Goal: Book appointment/travel/reservation

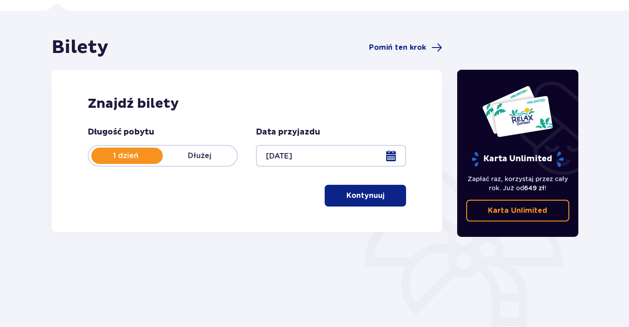
click at [359, 194] on p "Kontynuuj" at bounding box center [365, 195] width 38 height 10
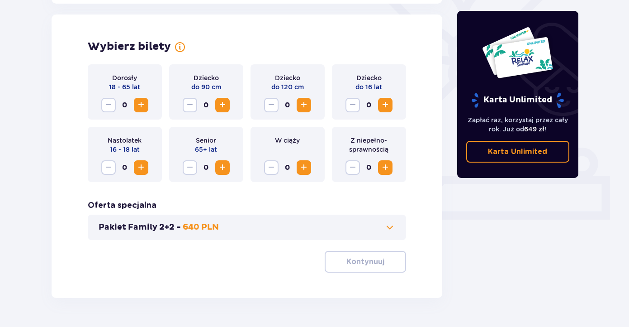
scroll to position [252, 0]
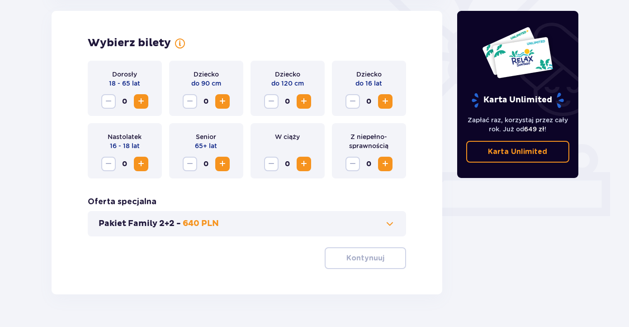
click at [145, 102] on span "Zwiększ" at bounding box center [141, 101] width 11 height 11
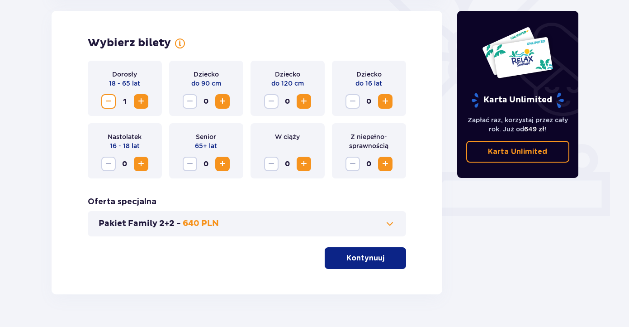
click at [145, 102] on span "Zwiększ" at bounding box center [141, 101] width 11 height 11
click at [368, 257] on p "Kontynuuj" at bounding box center [365, 258] width 38 height 10
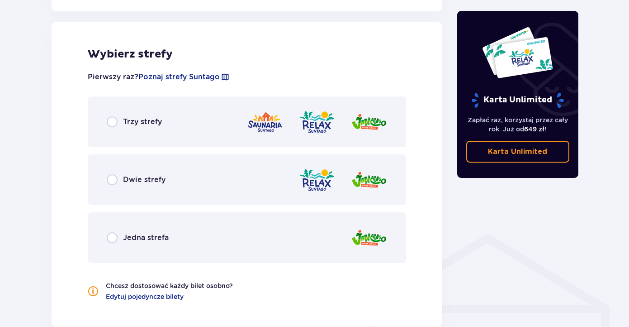
scroll to position [502, 0]
click at [221, 238] on div "Jedna strefa" at bounding box center [247, 237] width 319 height 51
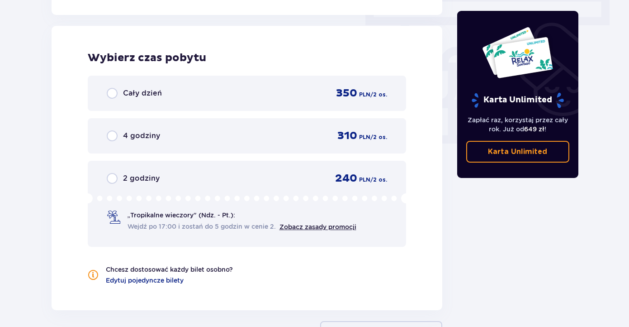
scroll to position [817, 0]
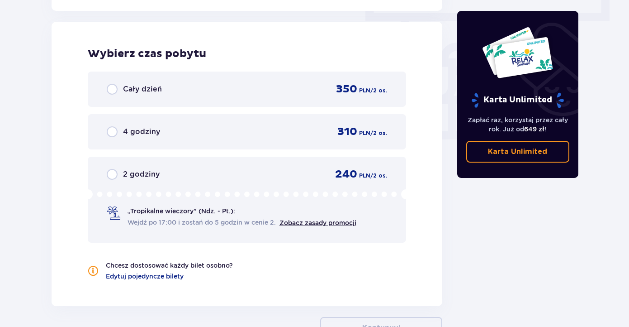
click at [241, 80] on div "Cały dzień 350 PLN / 2 os." at bounding box center [247, 88] width 319 height 35
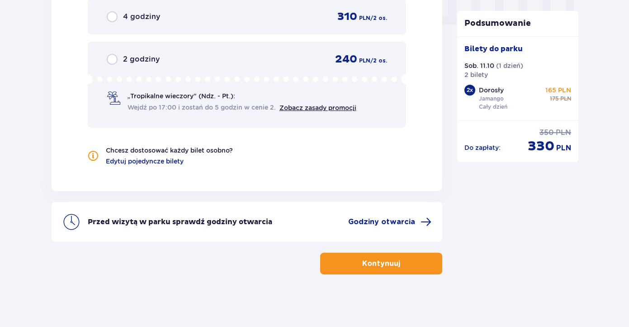
scroll to position [931, 0]
click at [398, 257] on button "Kontynuuj" at bounding box center [381, 264] width 122 height 22
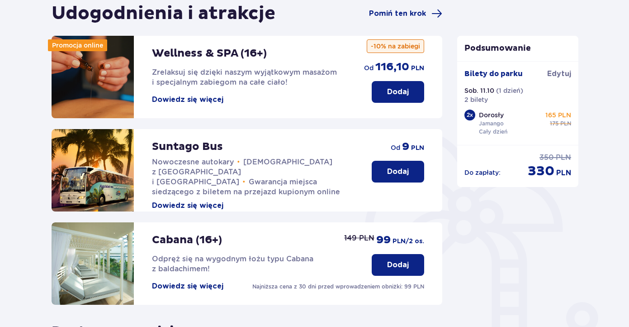
scroll to position [115, 0]
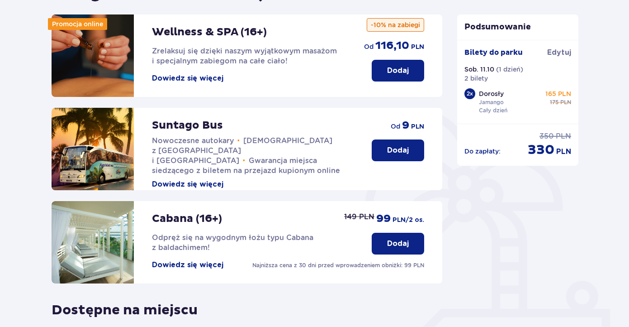
click at [397, 143] on button "Dodaj" at bounding box center [398, 150] width 52 height 22
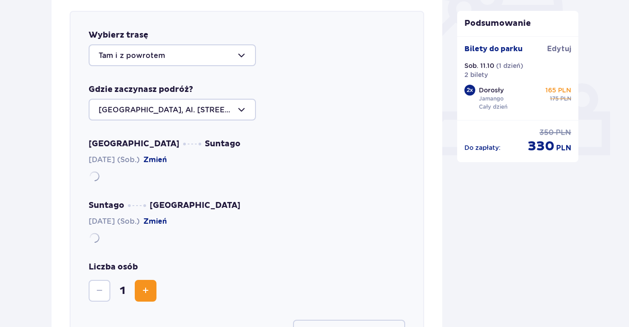
scroll to position [313, 0]
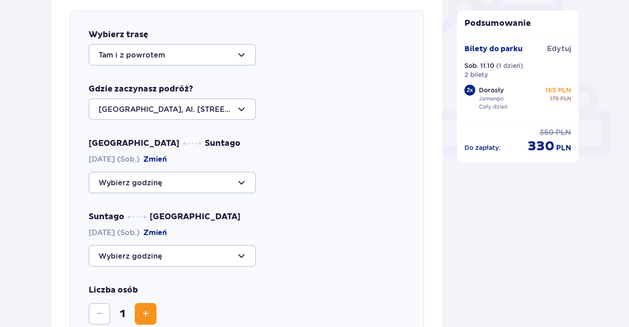
click at [183, 195] on div "Warszawa Suntago [DATE] (Sob.) Zmień Suntago [GEOGRAPHIC_DATA] [DATE] (Sob.) [G…" at bounding box center [247, 202] width 317 height 128
click at [183, 190] on div at bounding box center [172, 182] width 167 height 22
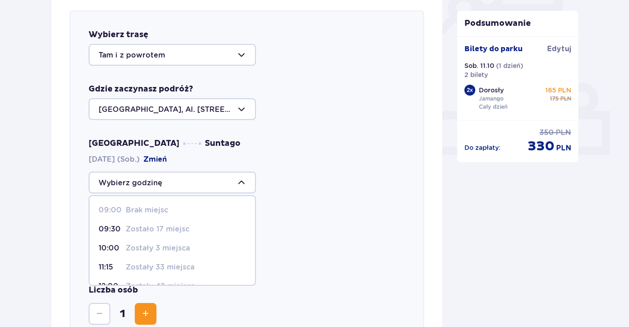
click at [180, 227] on p "Zostało 17 miejsc" at bounding box center [158, 229] width 64 height 10
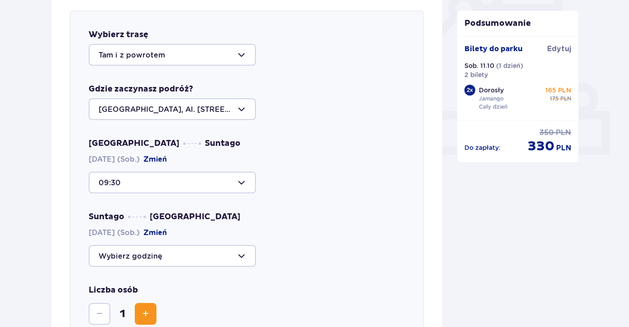
click at [199, 257] on div at bounding box center [172, 256] width 167 height 22
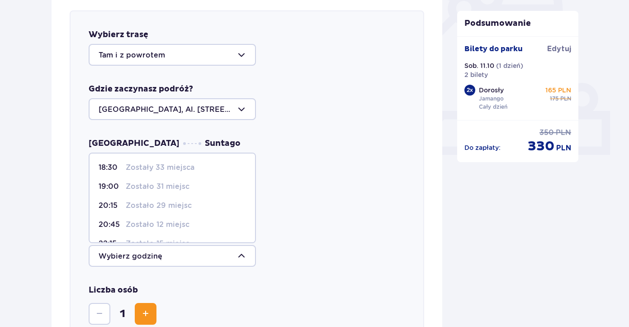
scroll to position [55, 0]
click at [318, 139] on div "Warszawa Suntago [DATE] (Sob.) Zmień 09:30" at bounding box center [247, 165] width 317 height 55
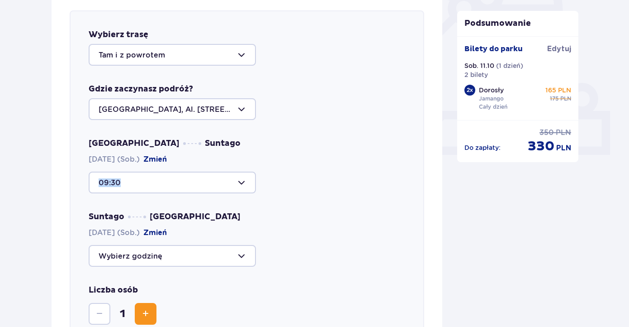
drag, startPoint x: 318, startPoint y: 139, endPoint x: 229, endPoint y: 209, distance: 112.4
click at [317, 139] on div "Warszawa Suntago [DATE] (Sob.) Zmień 09:30" at bounding box center [247, 165] width 317 height 55
click at [216, 181] on div at bounding box center [172, 182] width 167 height 22
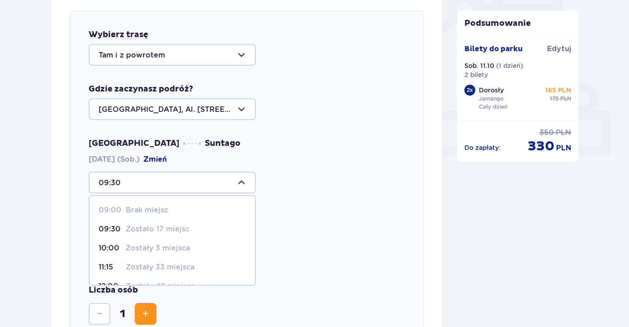
click at [184, 249] on p "Zostały 3 miejsca" at bounding box center [158, 248] width 64 height 10
type input "10:00"
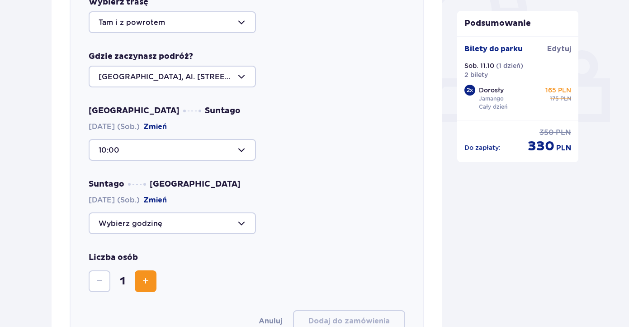
scroll to position [345, 0]
click at [231, 224] on div at bounding box center [172, 224] width 167 height 22
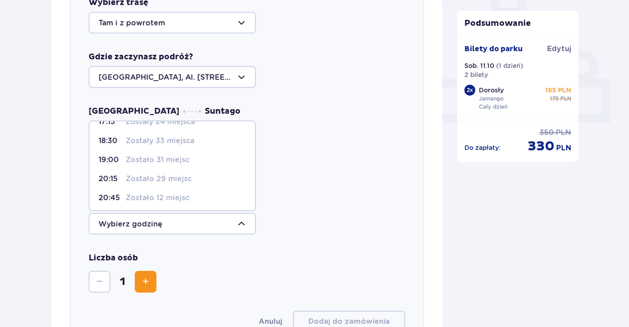
scroll to position [53, 0]
click at [170, 158] on p "Zostało 31 miejsc" at bounding box center [158, 158] width 64 height 10
type input "19:00"
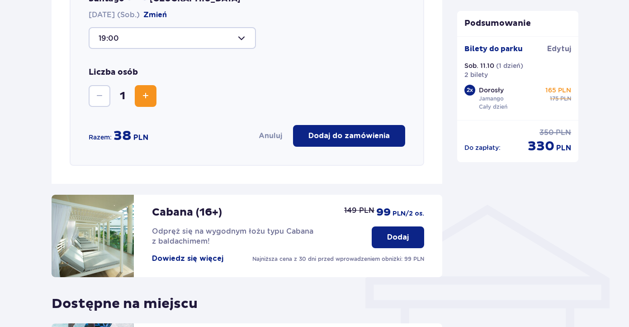
scroll to position [555, 0]
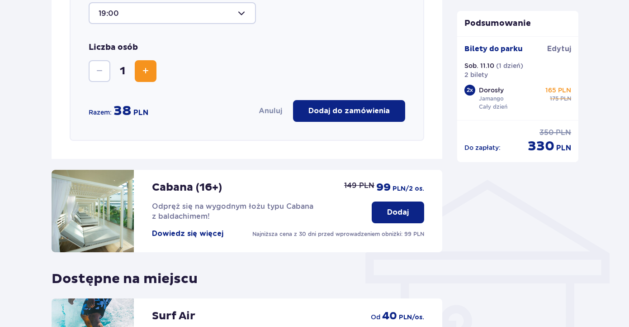
click at [150, 73] on span "Zwiększ" at bounding box center [145, 71] width 11 height 11
click at [361, 112] on p "Dodaj do zamówienia" at bounding box center [348, 111] width 81 height 10
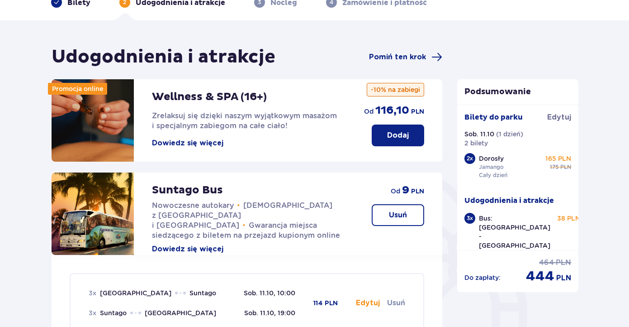
scroll to position [0, 0]
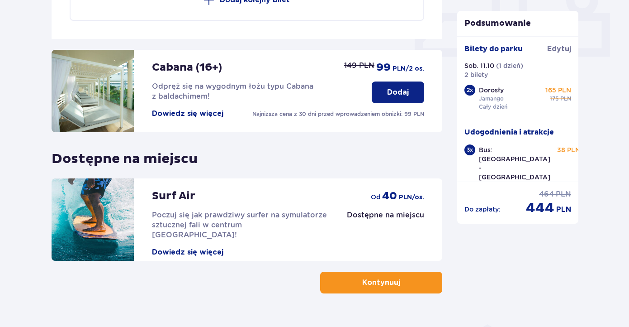
click at [380, 273] on button "Kontynuuj" at bounding box center [381, 282] width 122 height 22
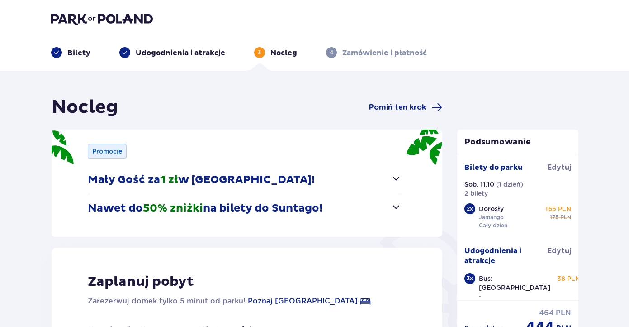
click at [392, 177] on span "button" at bounding box center [396, 178] width 11 height 11
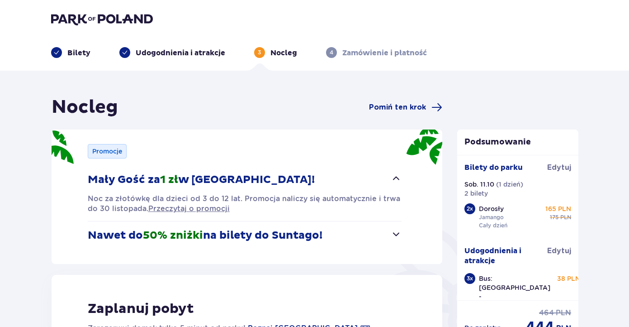
click at [395, 233] on span "button" at bounding box center [396, 233] width 11 height 11
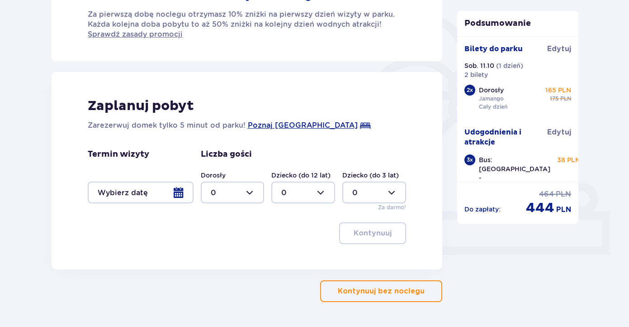
scroll to position [242, 0]
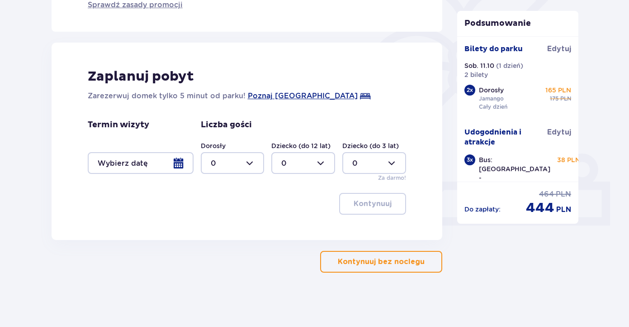
click at [346, 257] on p "Kontynuuj bez noclegu" at bounding box center [381, 261] width 87 height 10
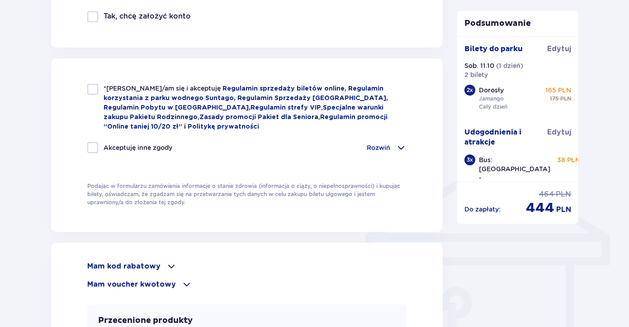
scroll to position [616, 0]
